Goal: Browse casually: Explore the website without a specific task or goal

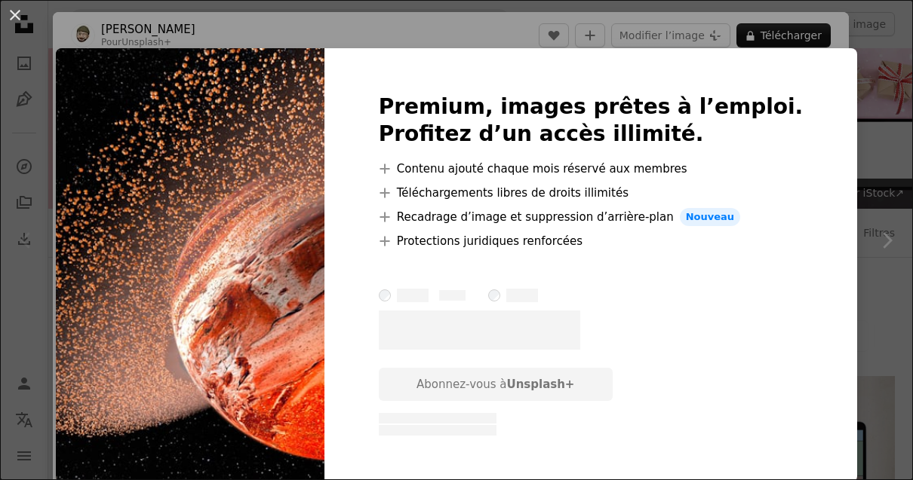
scroll to position [241, 0]
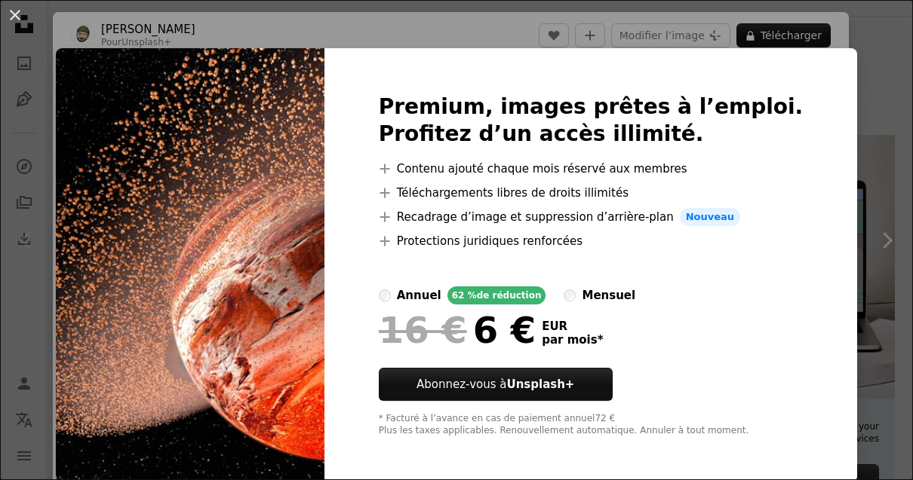
click at [818, 135] on div "An X shape Premium, images prêtes à l’emploi. Profitez d’un accès illimité. A p…" at bounding box center [456, 240] width 913 height 480
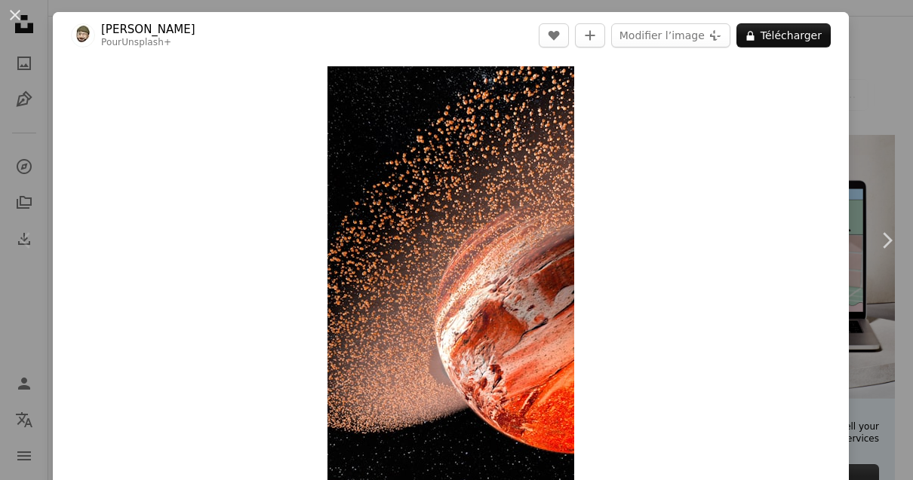
click at [876, 241] on link "Chevron right" at bounding box center [886, 240] width 53 height 145
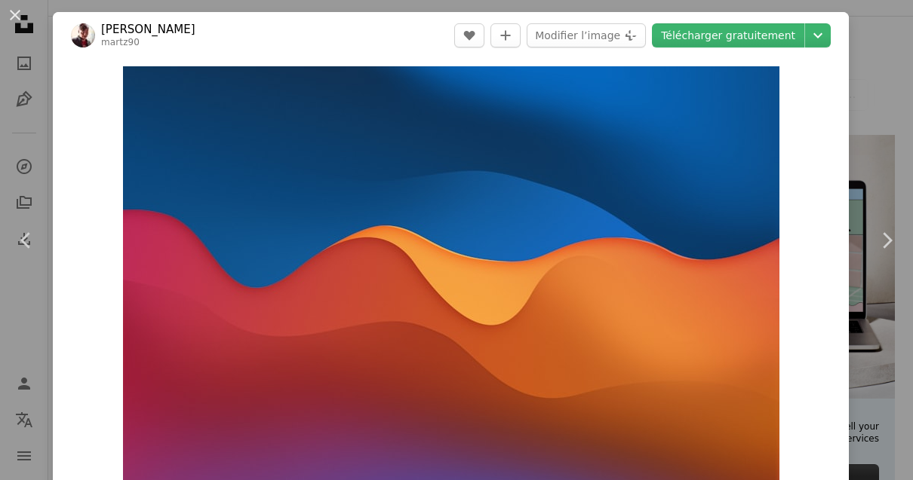
click at [881, 245] on link "Chevron right" at bounding box center [886, 240] width 53 height 145
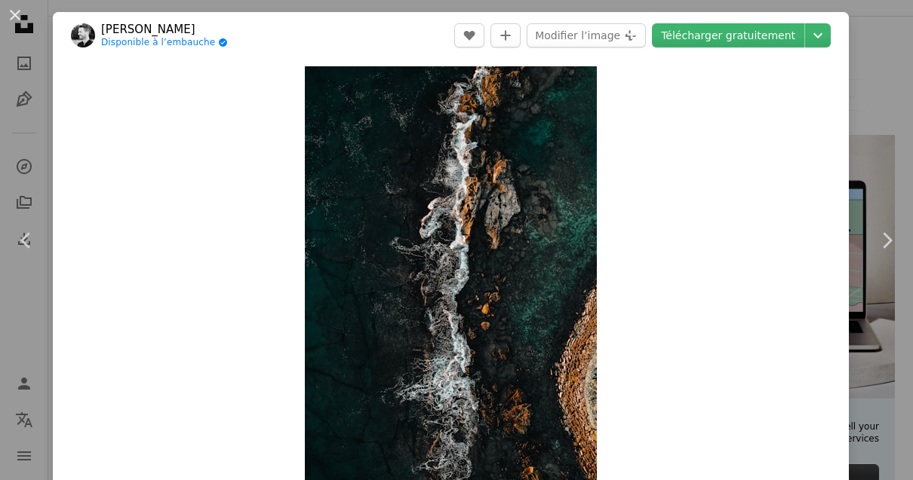
click at [871, 44] on div "An X shape Chevron left Chevron right [PERSON_NAME] Disponible à l’embauche A c…" at bounding box center [456, 240] width 913 height 480
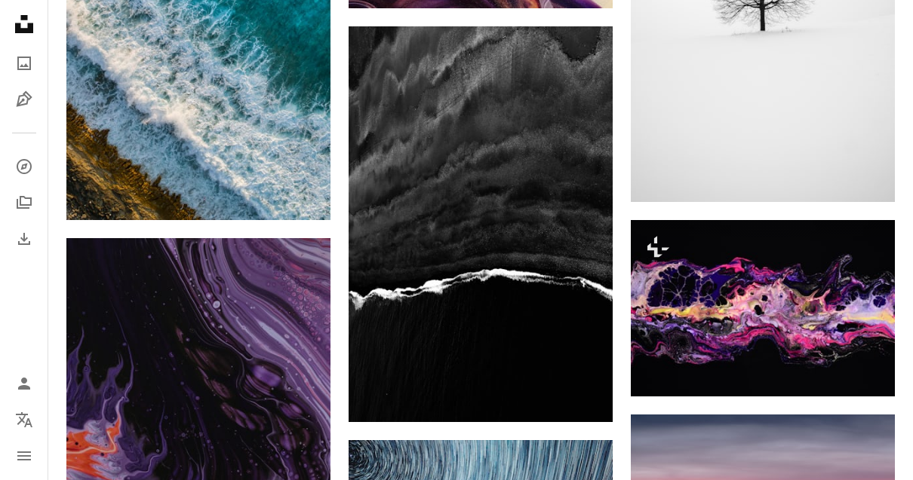
scroll to position [2201, 0]
